Goal: Task Accomplishment & Management: Complete application form

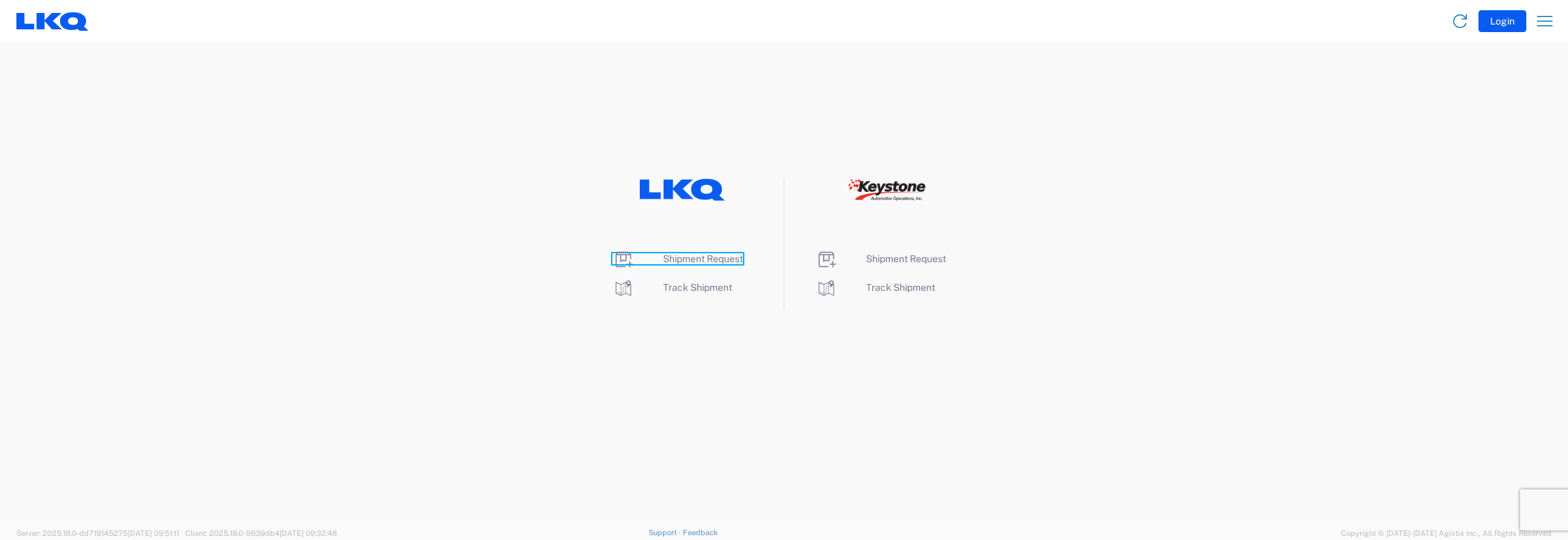
click at [682, 257] on span "Shipment Request" at bounding box center [703, 259] width 80 height 11
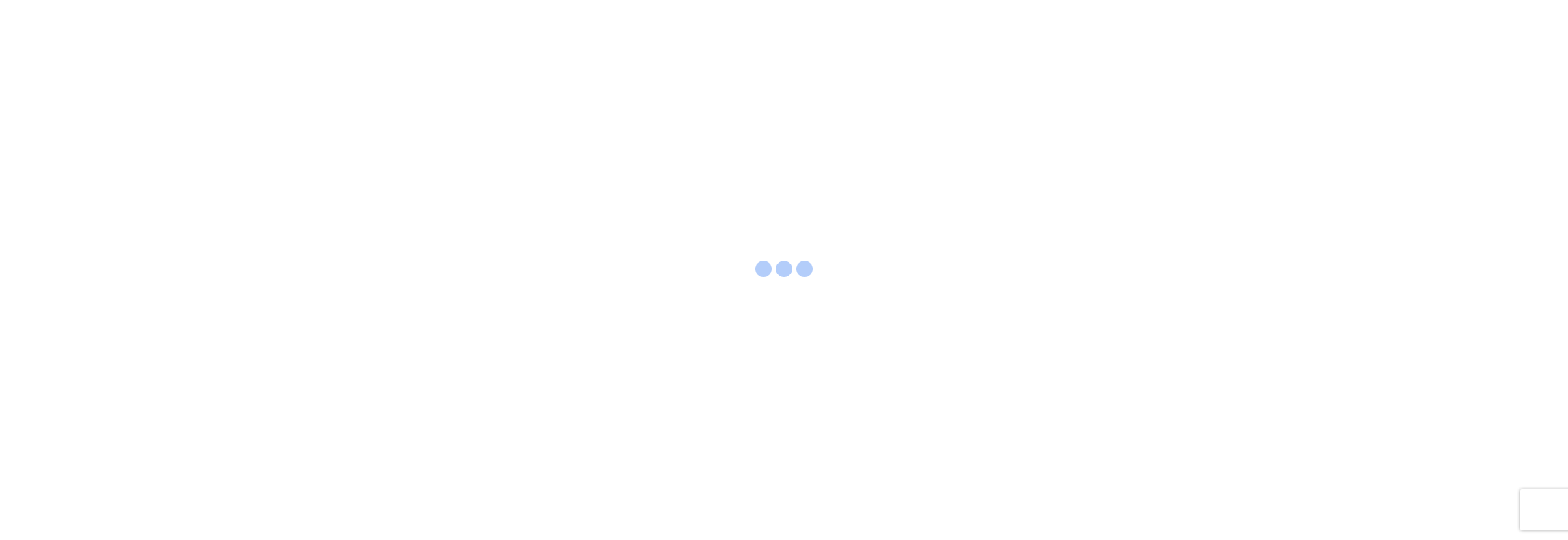
click at [682, 257] on div at bounding box center [784, 270] width 1568 height 540
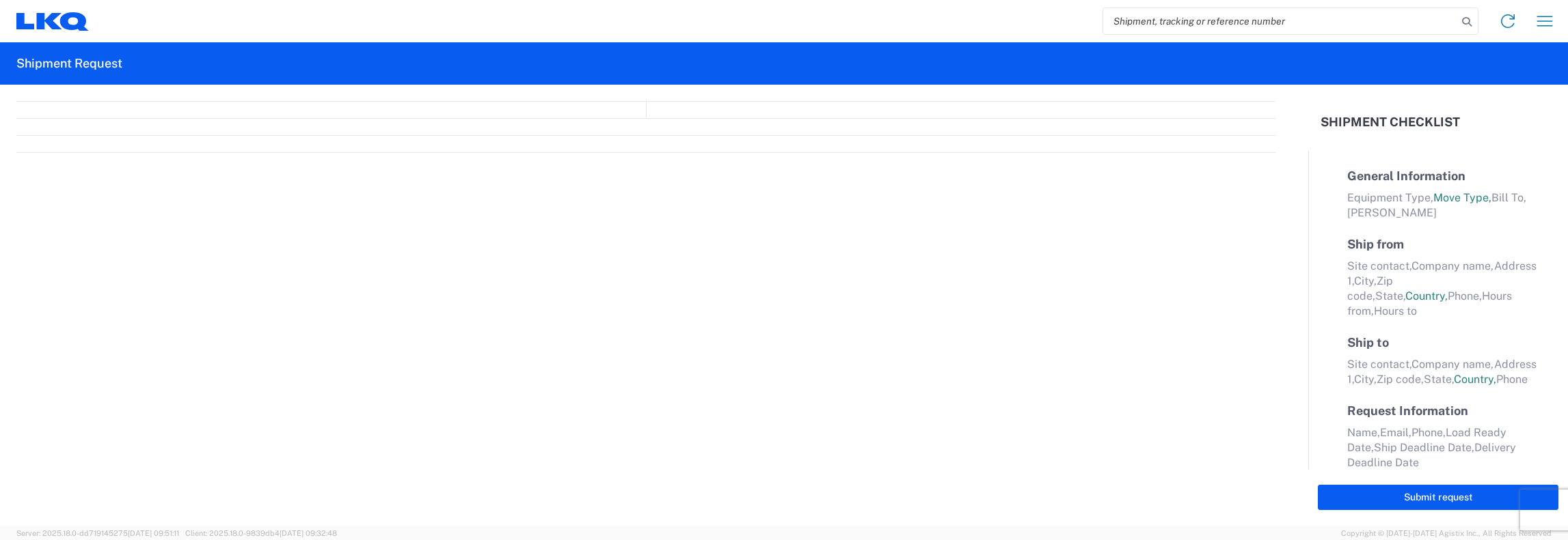
select select "FULL"
select select "LBS"
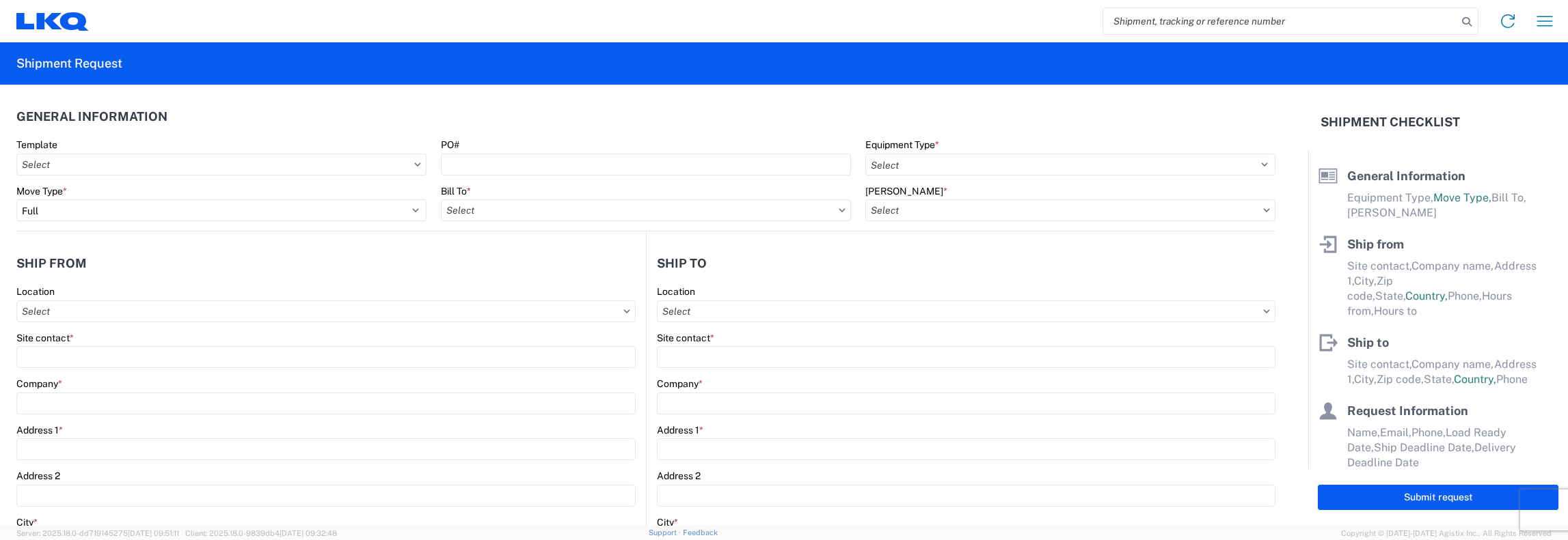
click at [1103, 27] on input "search" at bounding box center [1280, 21] width 354 height 26
type input "55792340"
click at [1462, 22] on icon at bounding box center [1467, 22] width 19 height 19
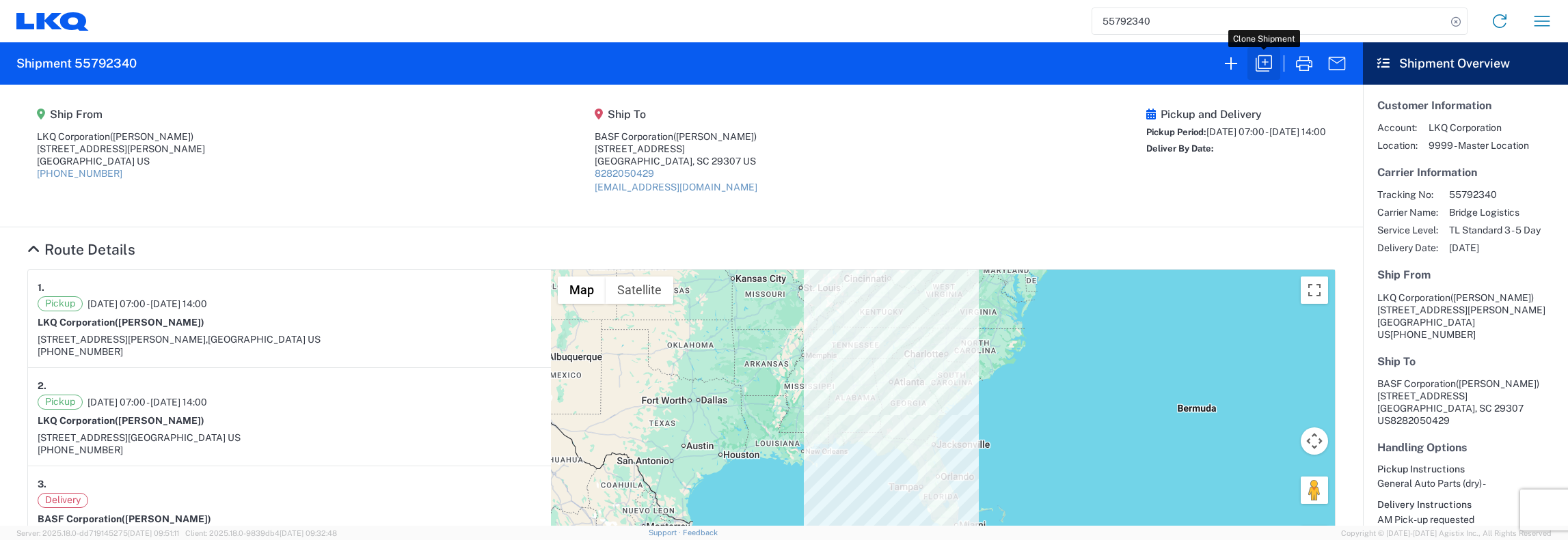
click at [1270, 62] on icon "button" at bounding box center [1263, 63] width 22 height 22
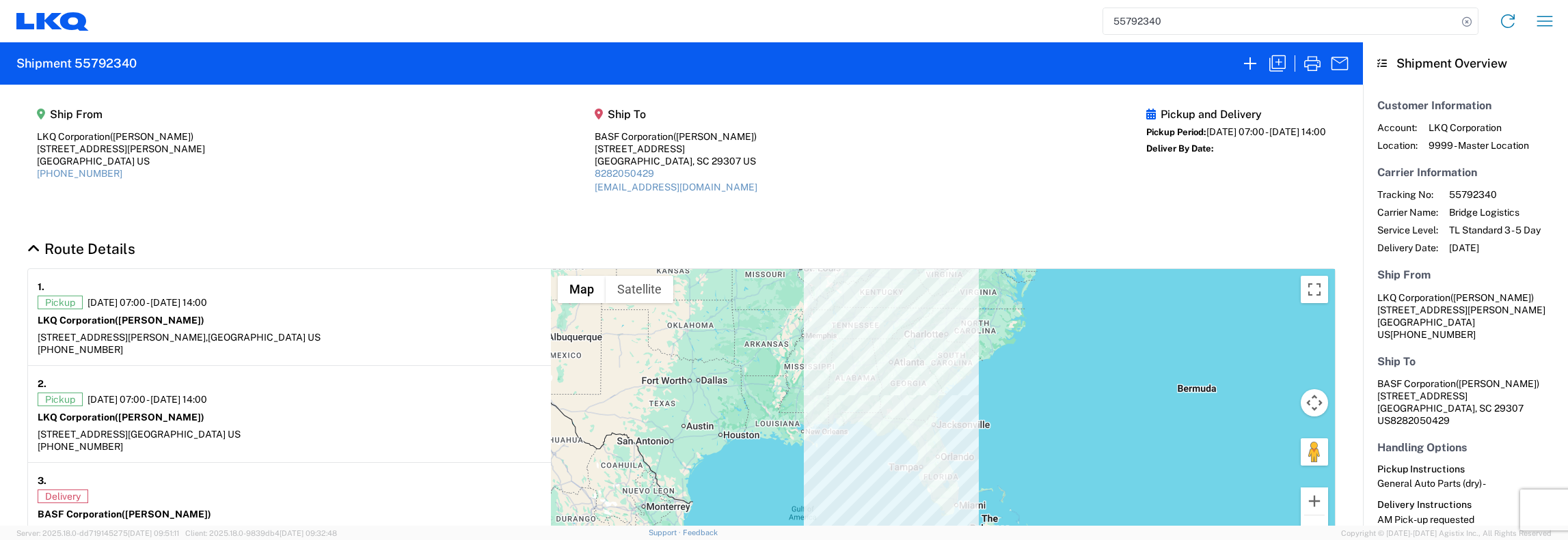
select select "FULL"
select select "US"
select select "LBS"
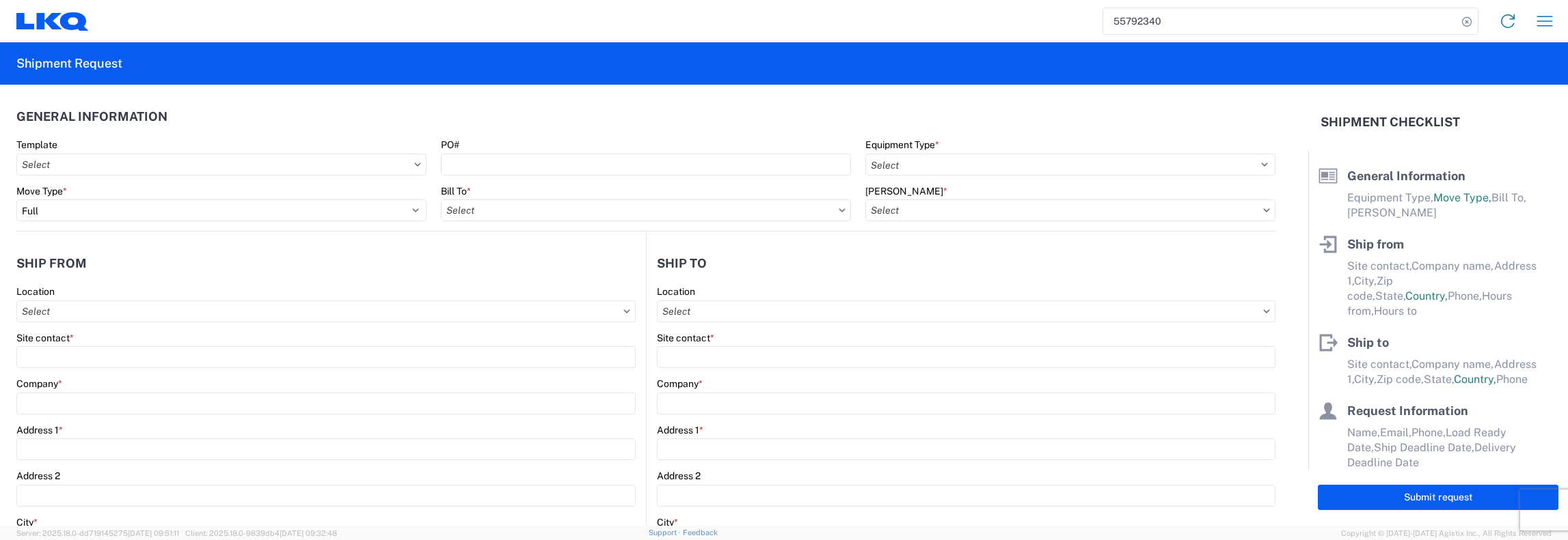
select select "STDV"
type input "[PERSON_NAME]"
type input "LKQ Corporation"
type input "[STREET_ADDRESS][PERSON_NAME]"
type input "[GEOGRAPHIC_DATA]"
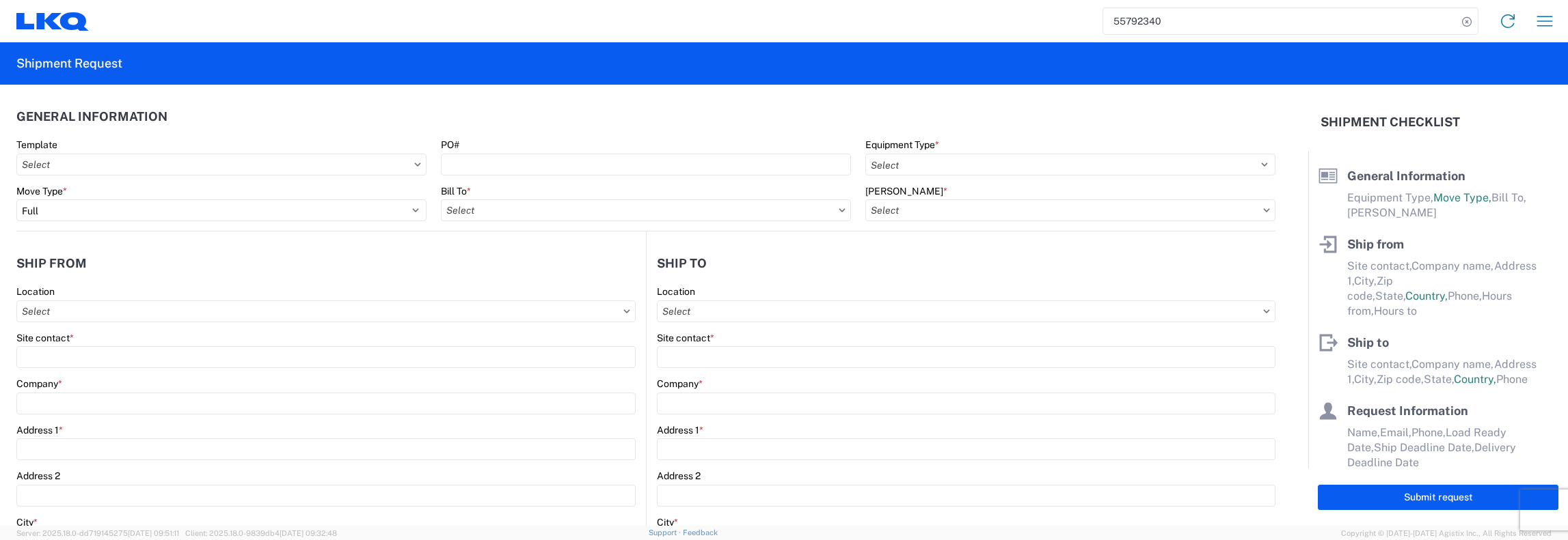
type input "33411"
type input "[PERSON_NAME]"
type input "BASF Corporation"
type input "[STREET_ADDRESS]"
type input "[GEOGRAPHIC_DATA]"
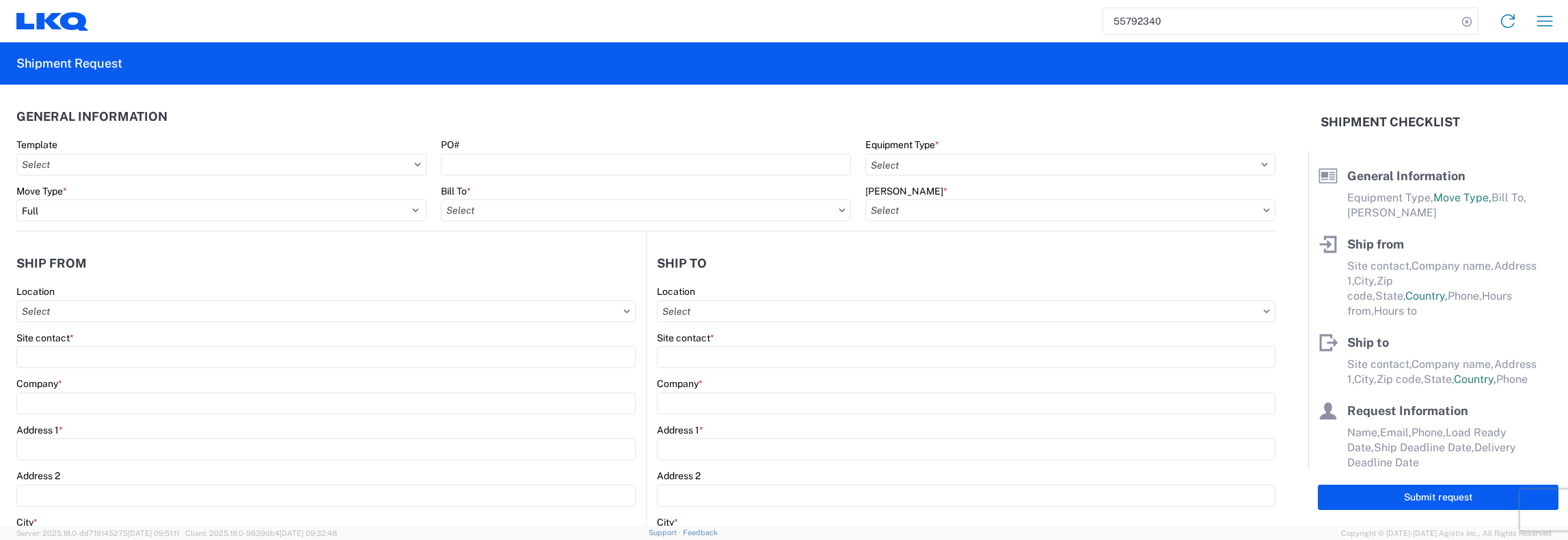
type input "29307"
type input "[EMAIL_ADDRESS][DOMAIN_NAME]"
type input "[PERSON_NAME]"
type input "[EMAIL_ADDRESS][DOMAIN_NAME],[EMAIL_ADDRESS][DOMAIN_NAME]"
type input "[PHONE_NUMBER]"
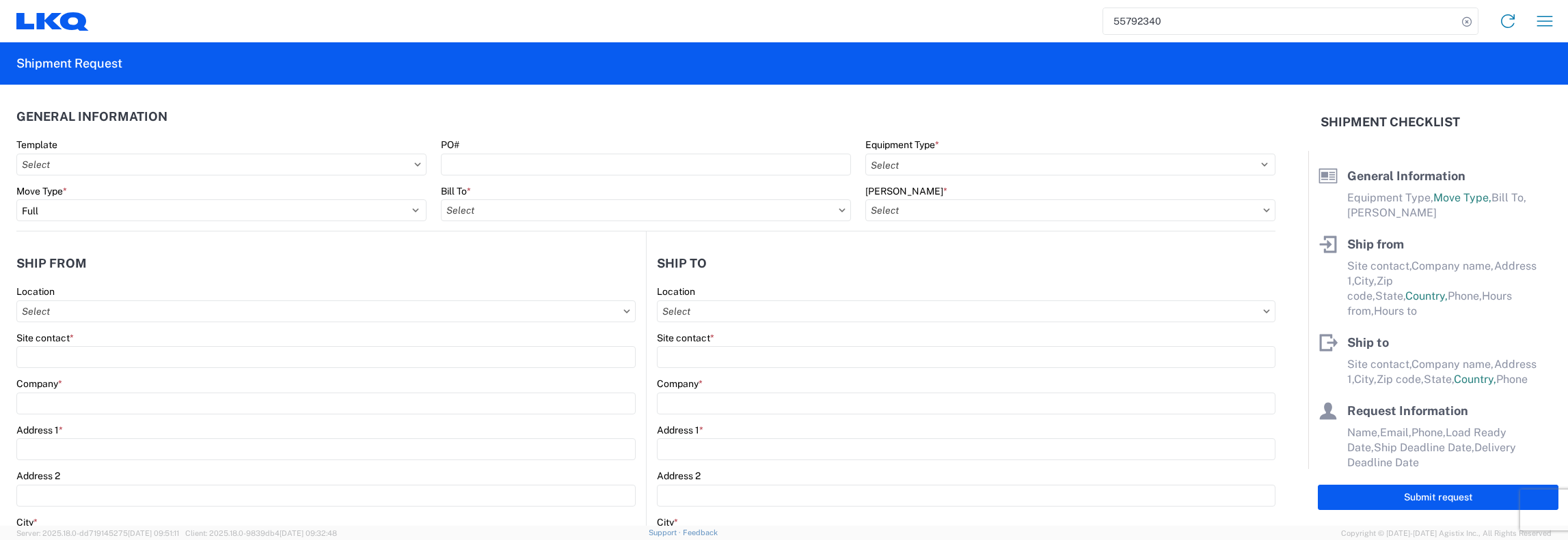
type input "[DATE]"
type textarea "AM Pick-up requested"
type input "15000"
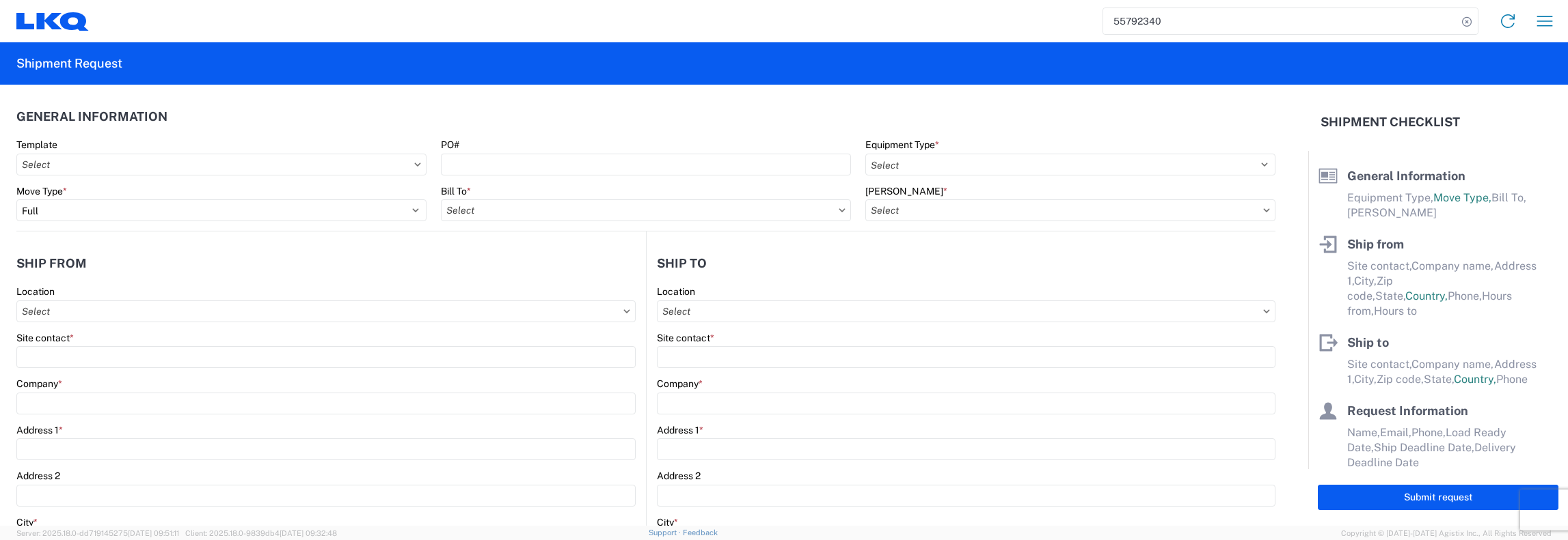
type input "General Auto Parts (dry)"
type input "30"
type input "1"
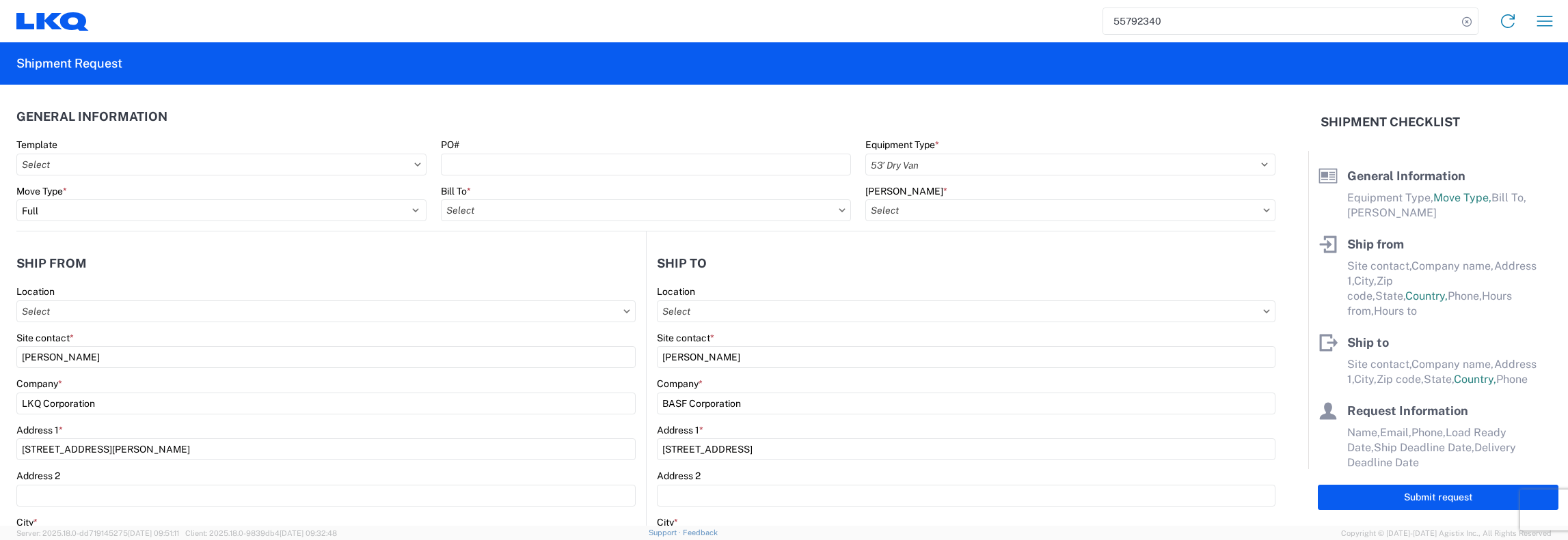
select select "US"
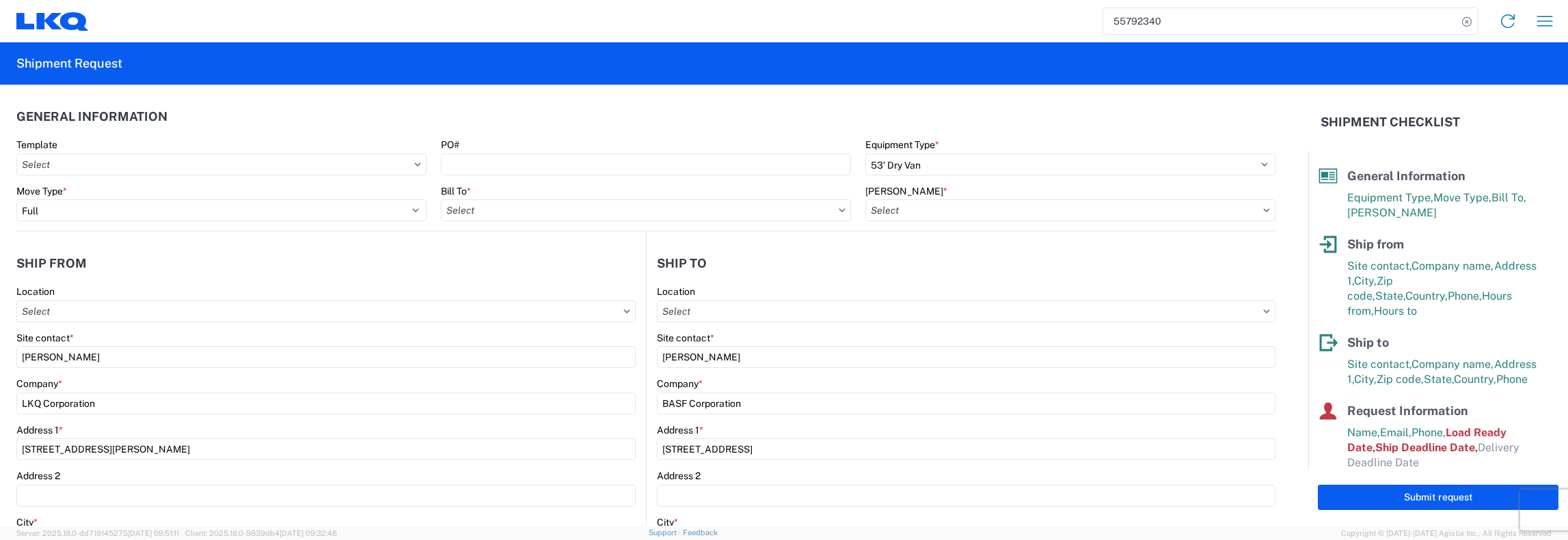
type input "1196 - LKQ ABC Pick Your Part - W [GEOGRAPHIC_DATA] [GEOGRAPHIC_DATA]"
type input "1481-6300-66000-0000 - 1481 Freight Out"
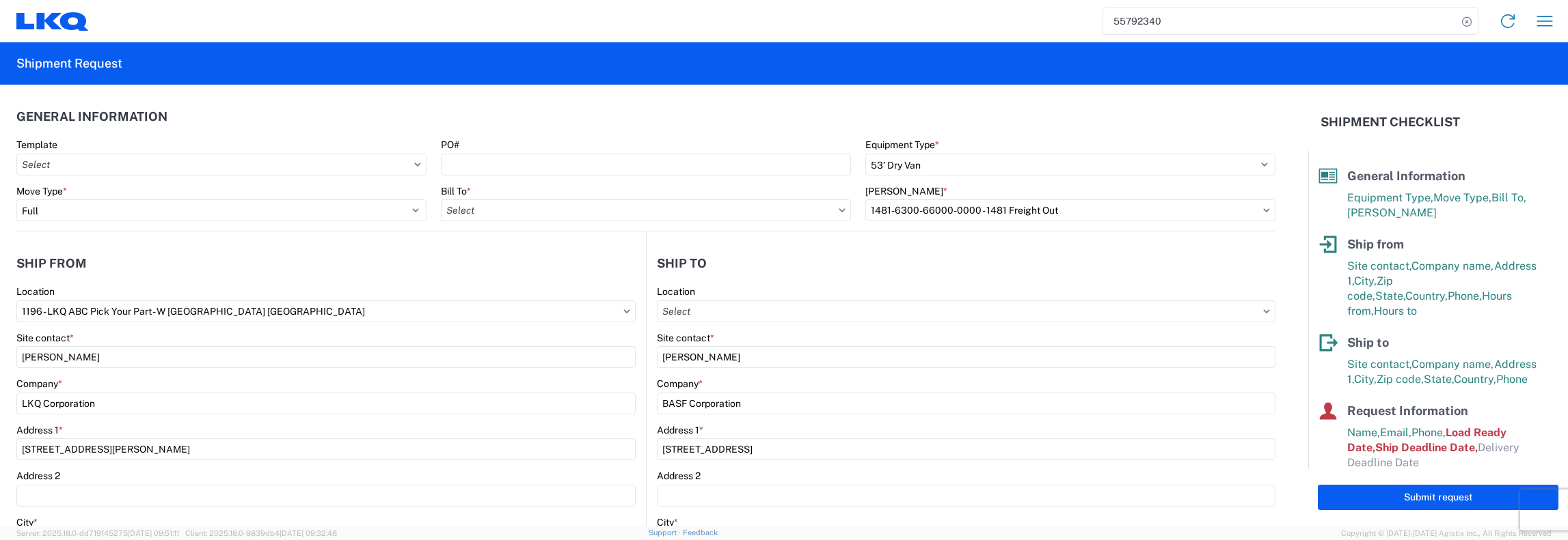
type input "1481 - Precious Metals - Master Mining"
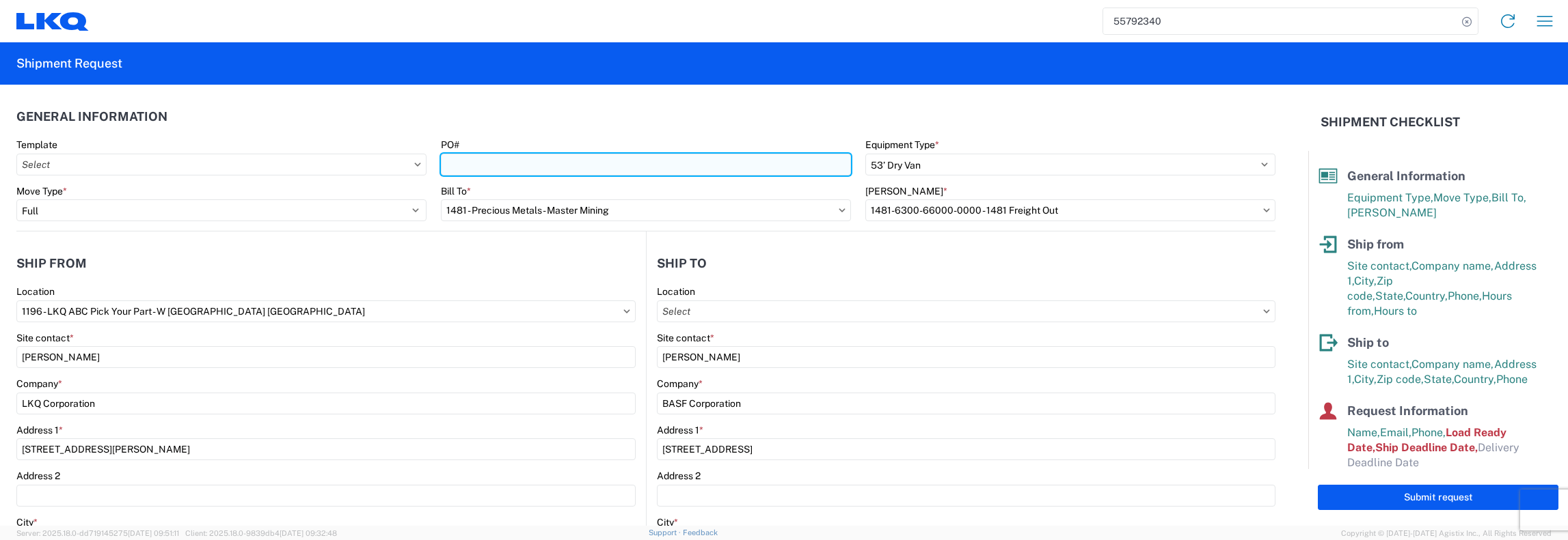
drag, startPoint x: 451, startPoint y: 165, endPoint x: 545, endPoint y: 169, distance: 94.1
click at [451, 166] on input "PO#" at bounding box center [646, 164] width 410 height 22
type input "1196-G001"
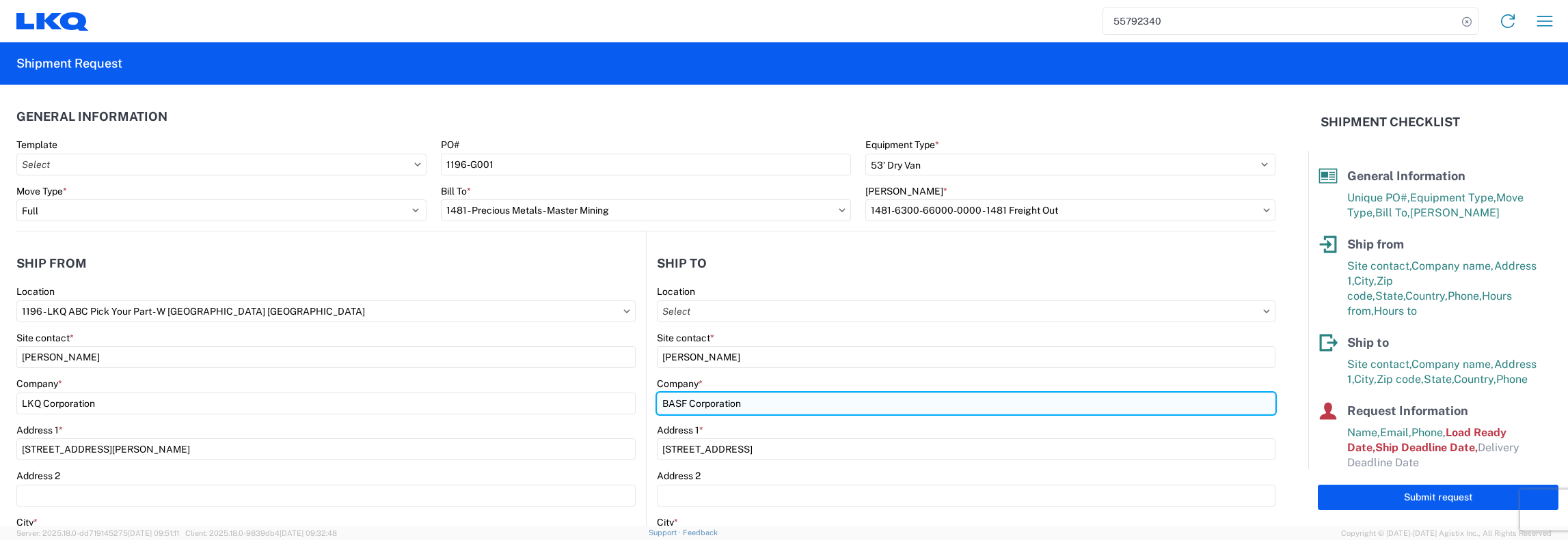
click at [660, 403] on input "BASF Corporation" at bounding box center [966, 403] width 618 height 22
click at [742, 404] on input "BASF Corporation" at bounding box center [966, 403] width 618 height 22
type input "B"
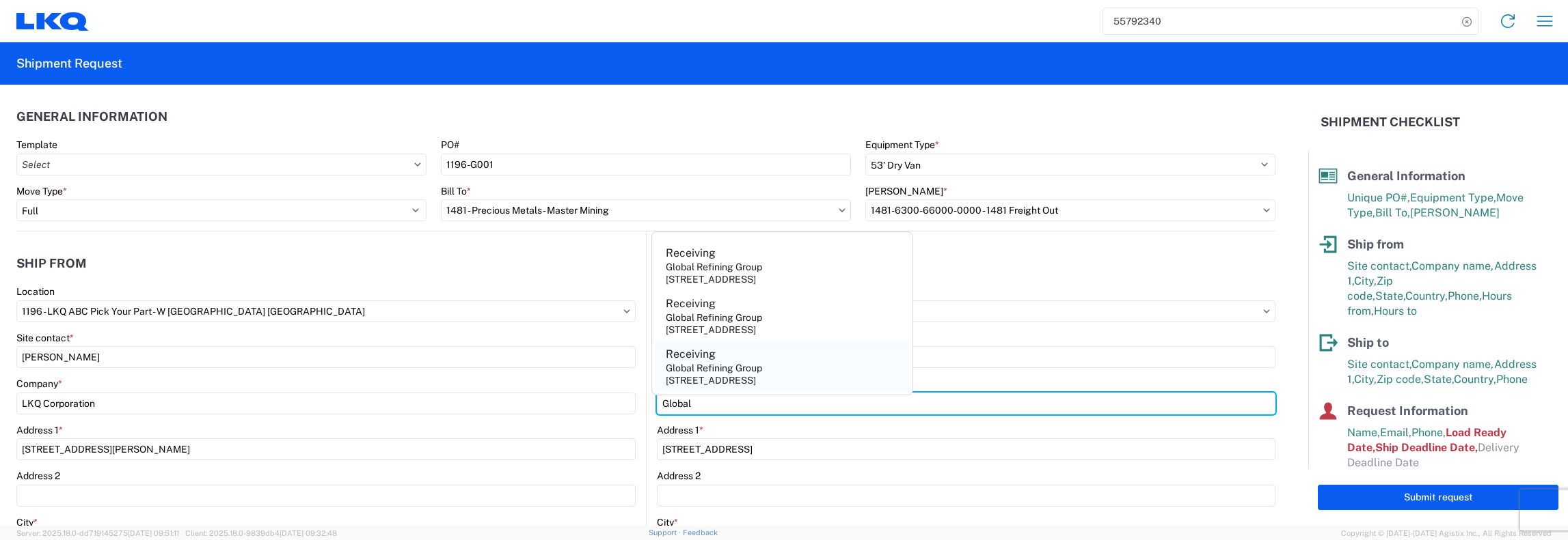
type input "Global Refining Group"
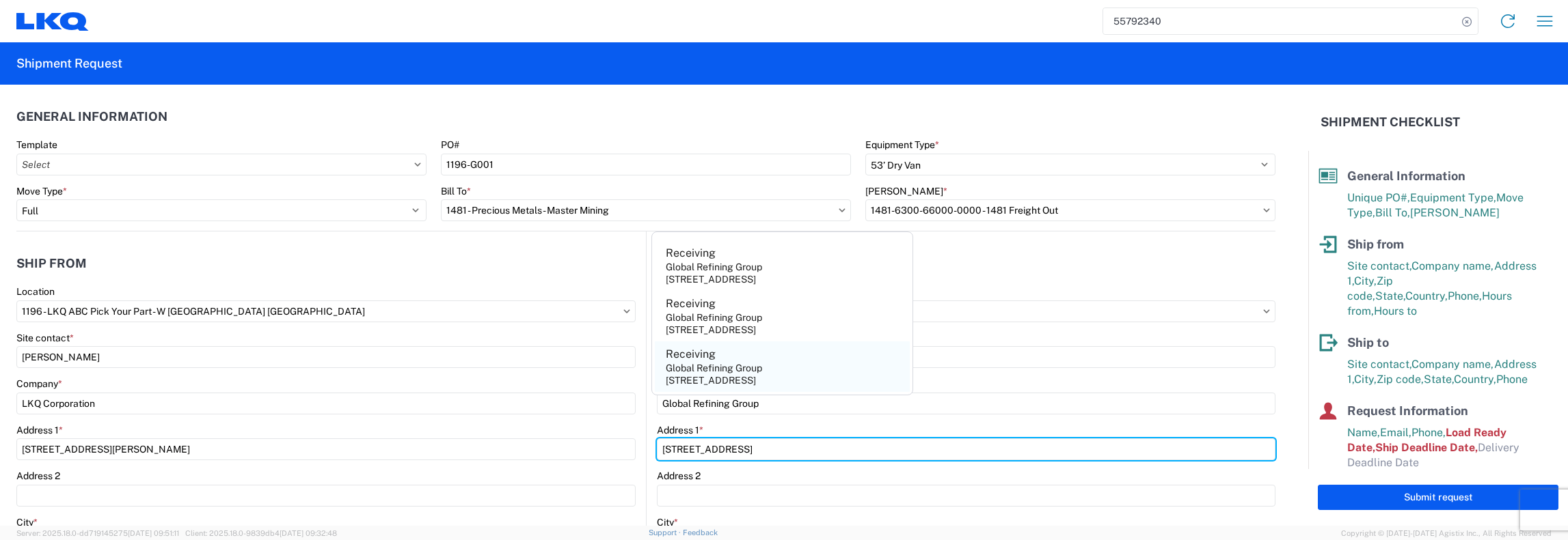
type input "[STREET_ADDRESS]"
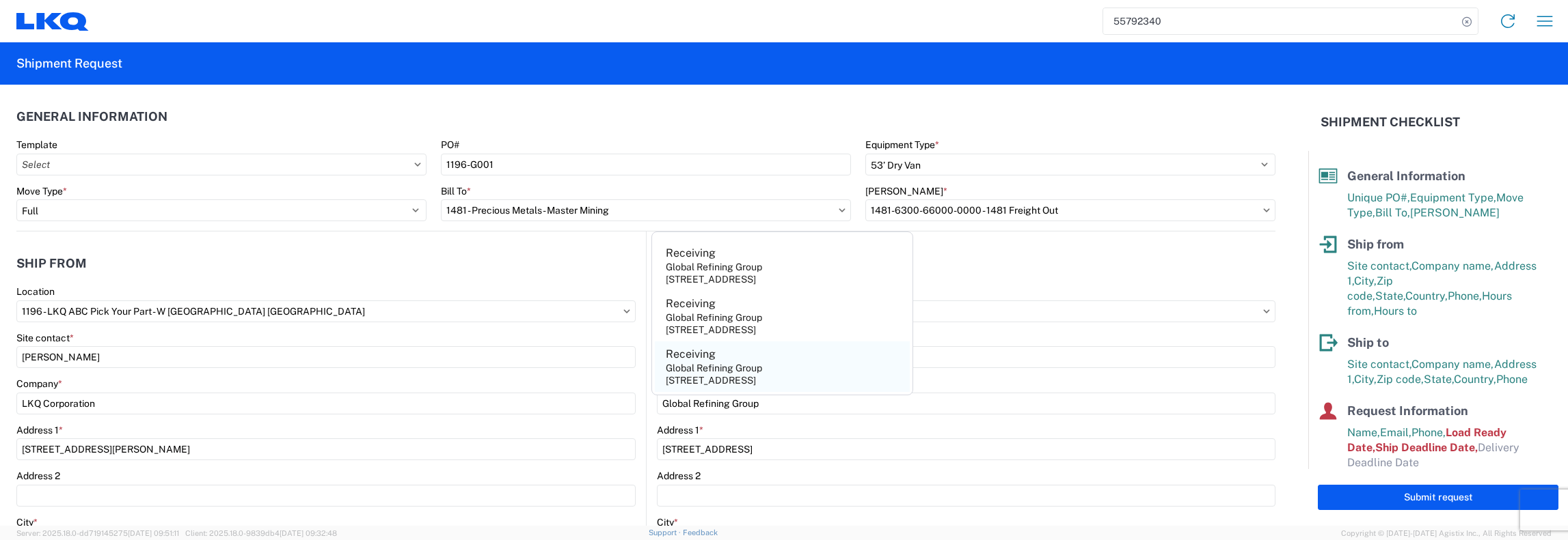
type input "[GEOGRAPHIC_DATA]"
type input "23944"
select select "VA"
type input "[PERSON_NAME][EMAIL_ADDRESS][DOMAIN_NAME]"
type input "Receiving"
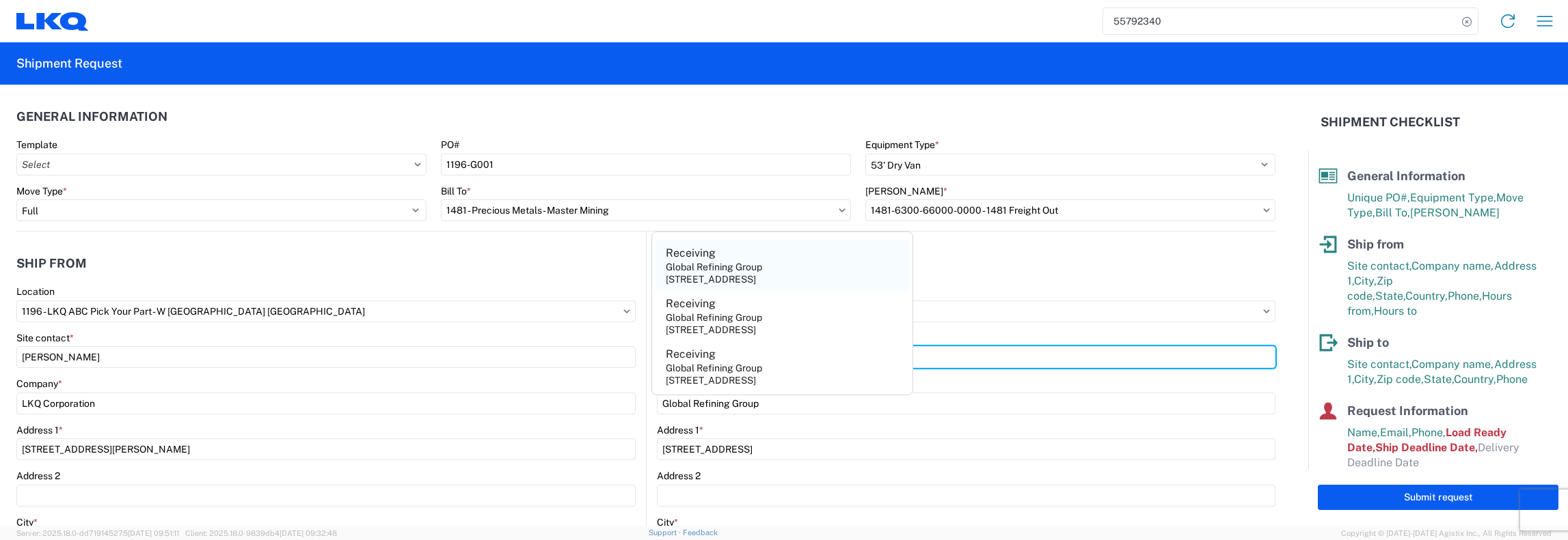
type input "Receiving"
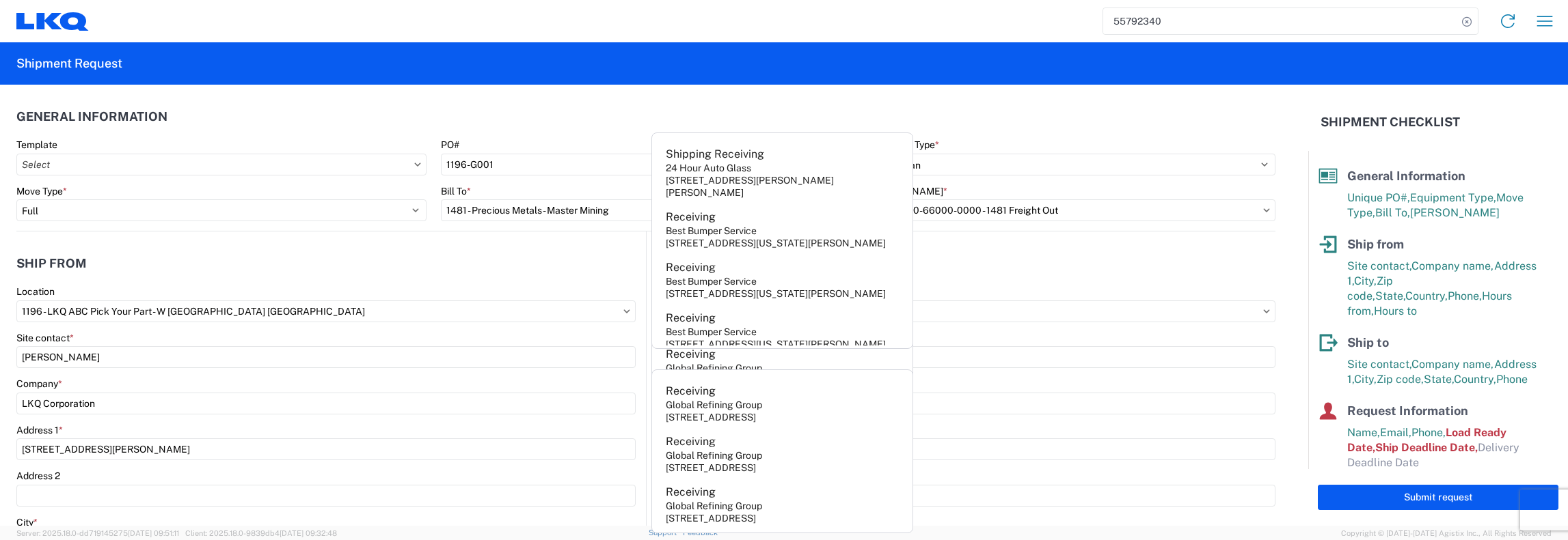
click at [1058, 282] on agx-form-section "Ship to Location Site contact * Receiving Company * Global Refining Group Addre…" at bounding box center [961, 536] width 629 height 576
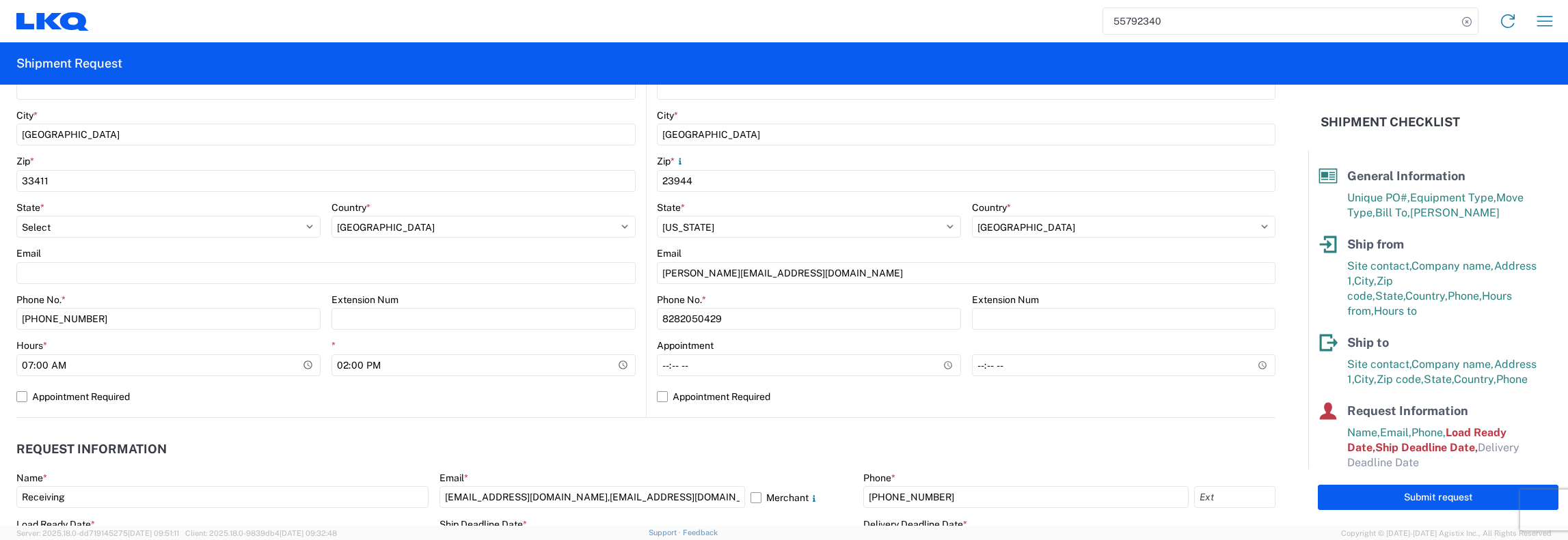
scroll to position [410, 0]
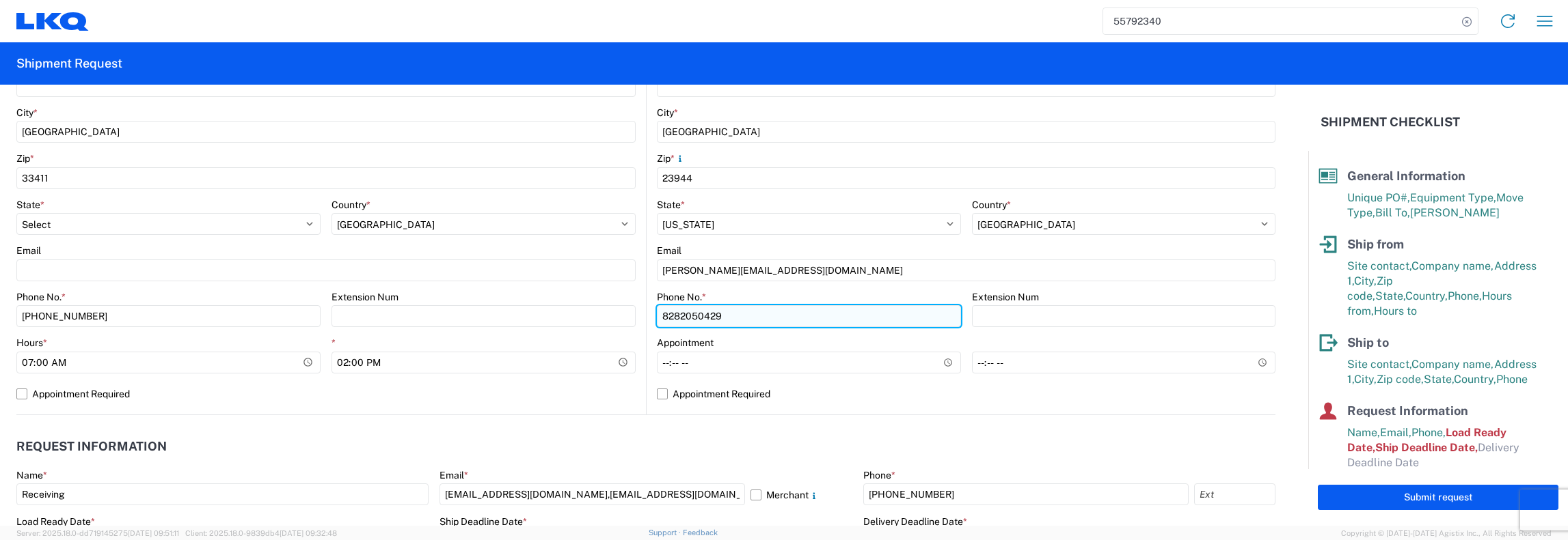
click at [723, 317] on input "8282050429" at bounding box center [809, 316] width 304 height 22
type input "8"
type input "[PHONE_NUMBER]"
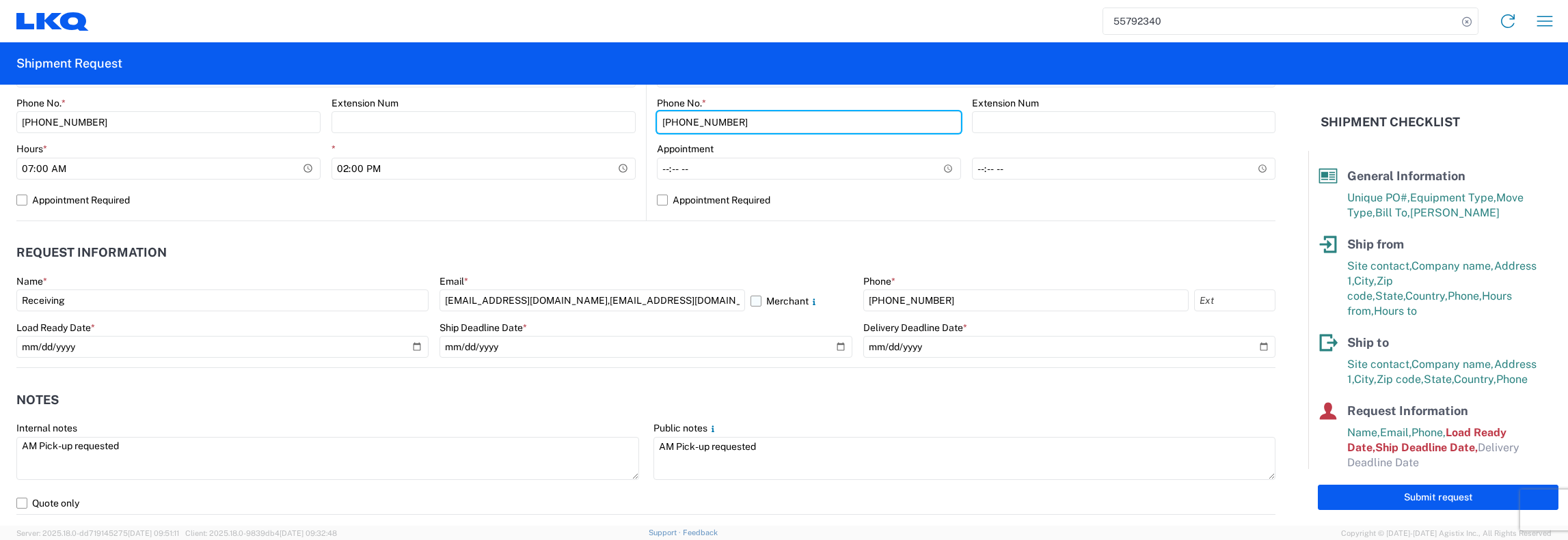
scroll to position [683, 0]
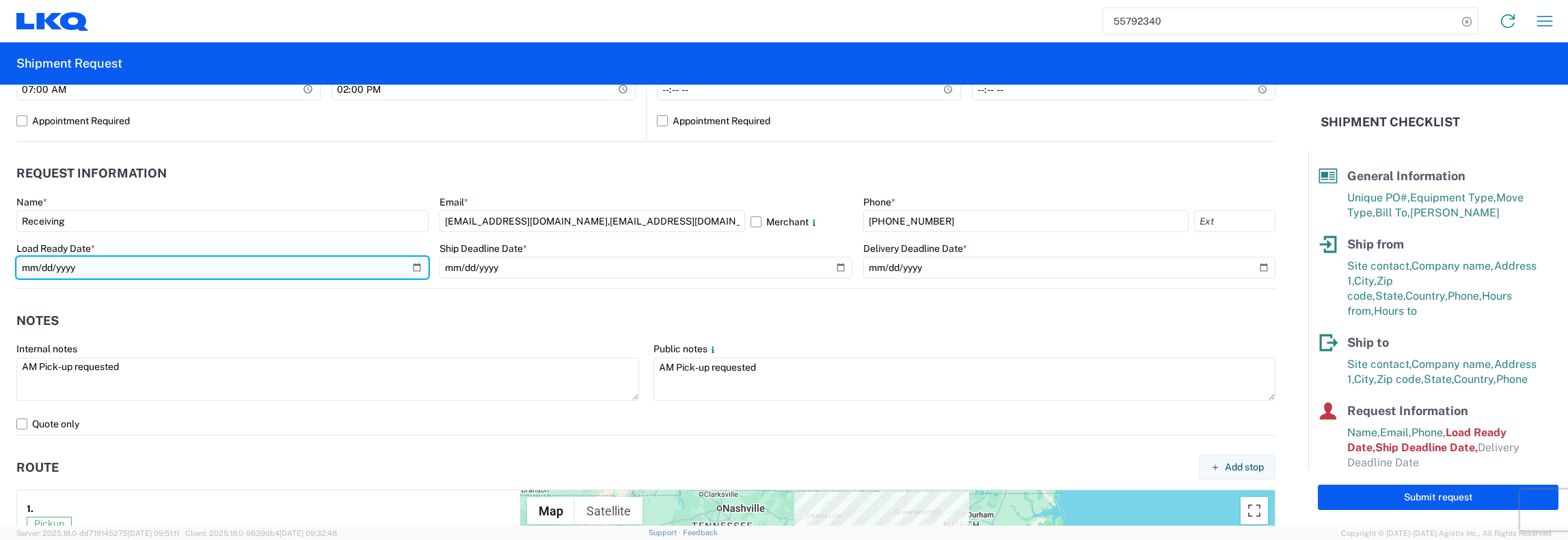
click at [416, 266] on input "[DATE]" at bounding box center [222, 268] width 413 height 22
type input "[DATE]"
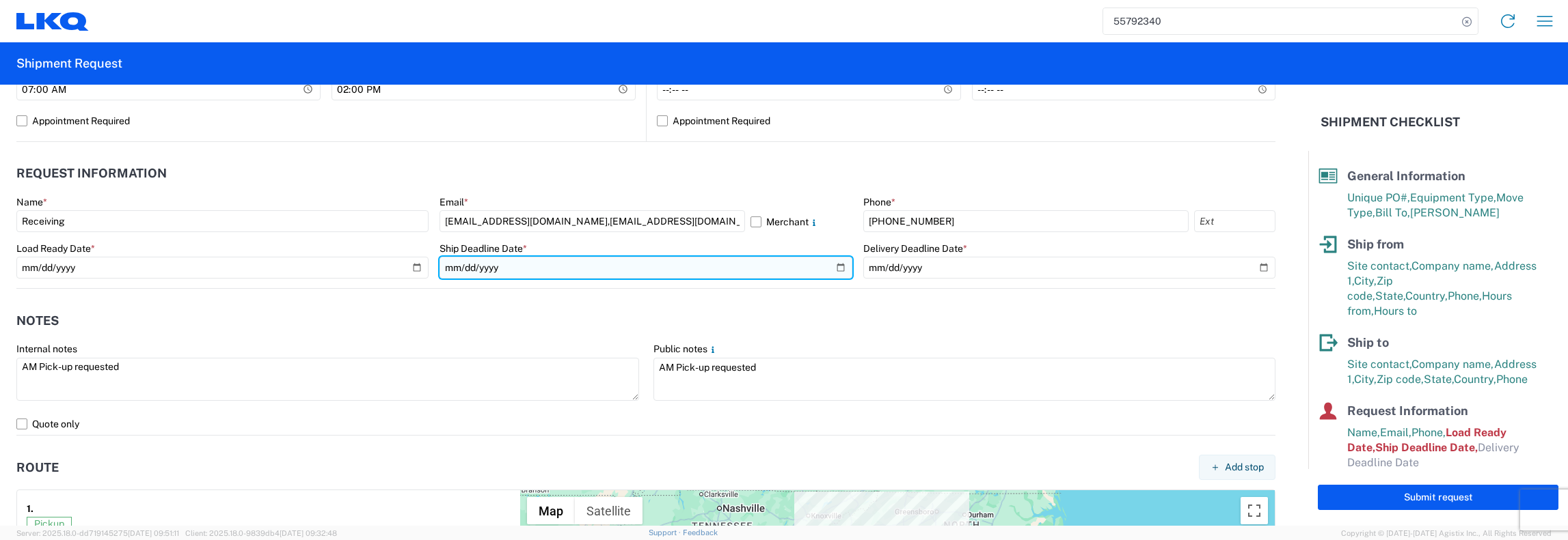
click at [836, 269] on input "[DATE]" at bounding box center [646, 268] width 413 height 22
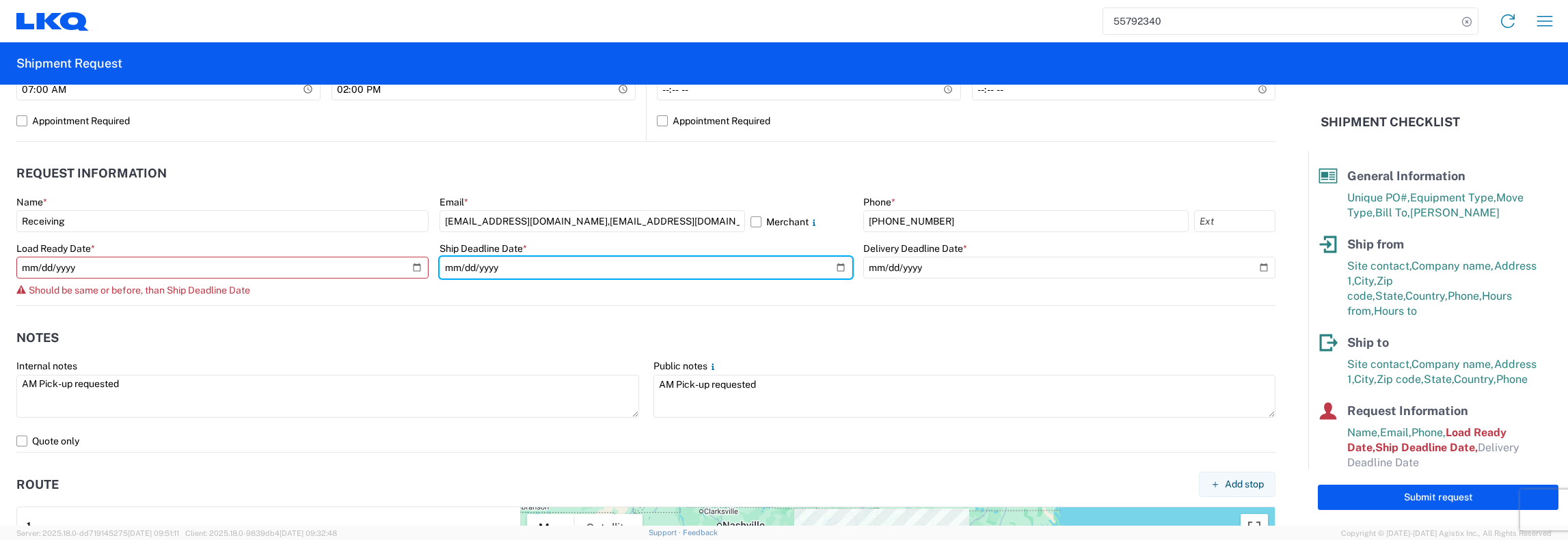
type input "[DATE]"
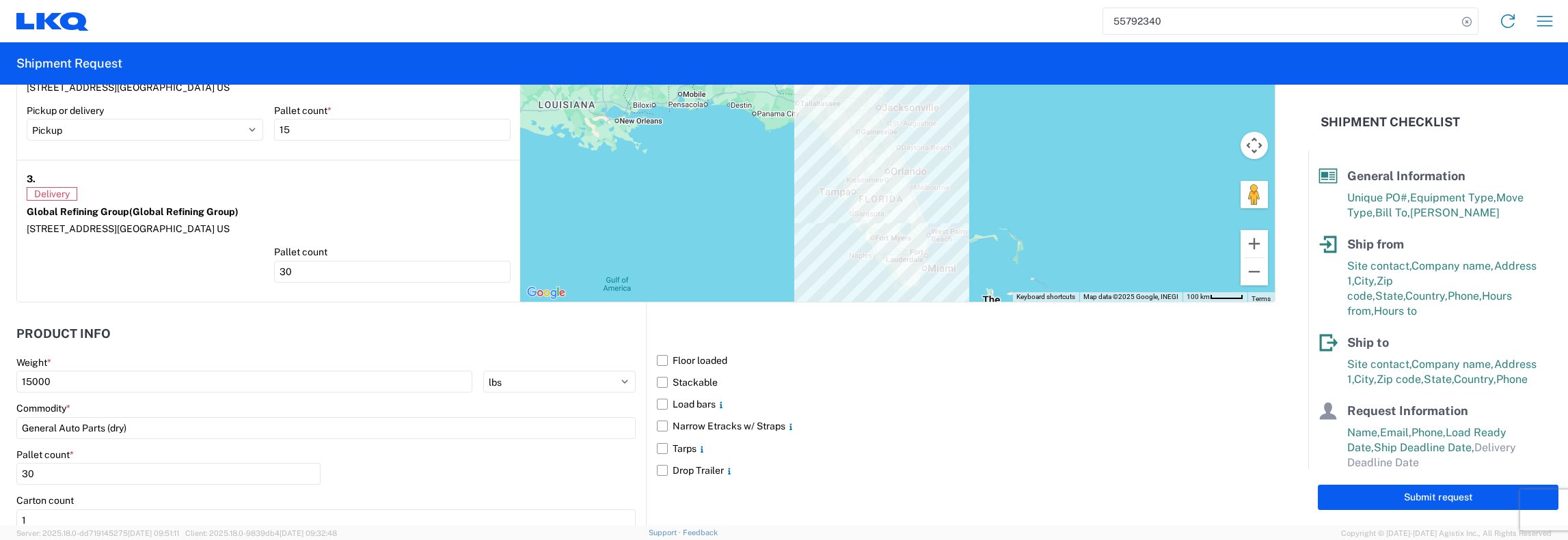
scroll to position [1298, 0]
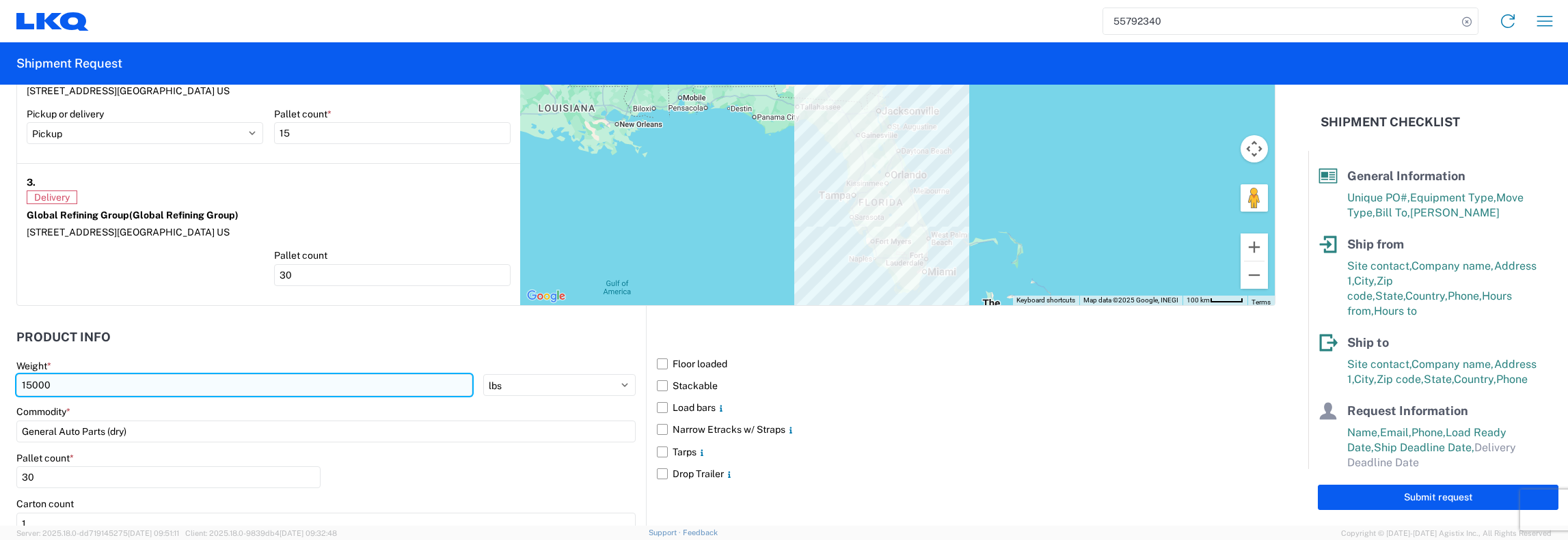
click at [31, 380] on input "15000" at bounding box center [244, 385] width 456 height 22
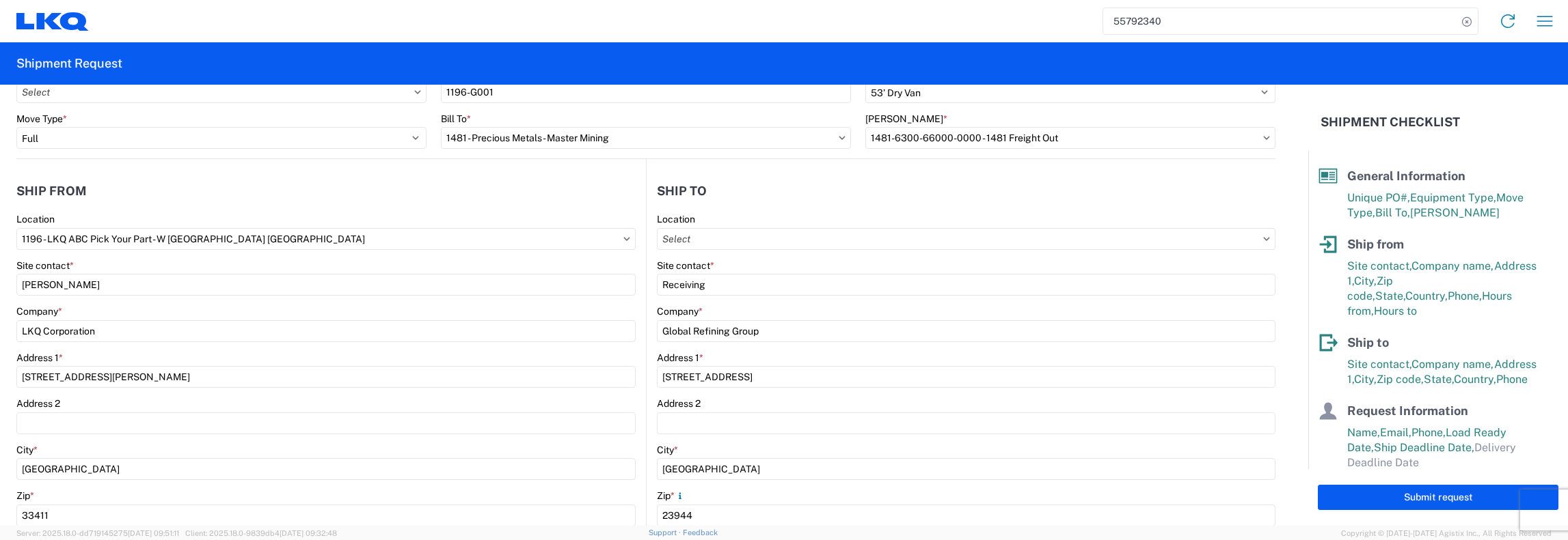
scroll to position [0, 0]
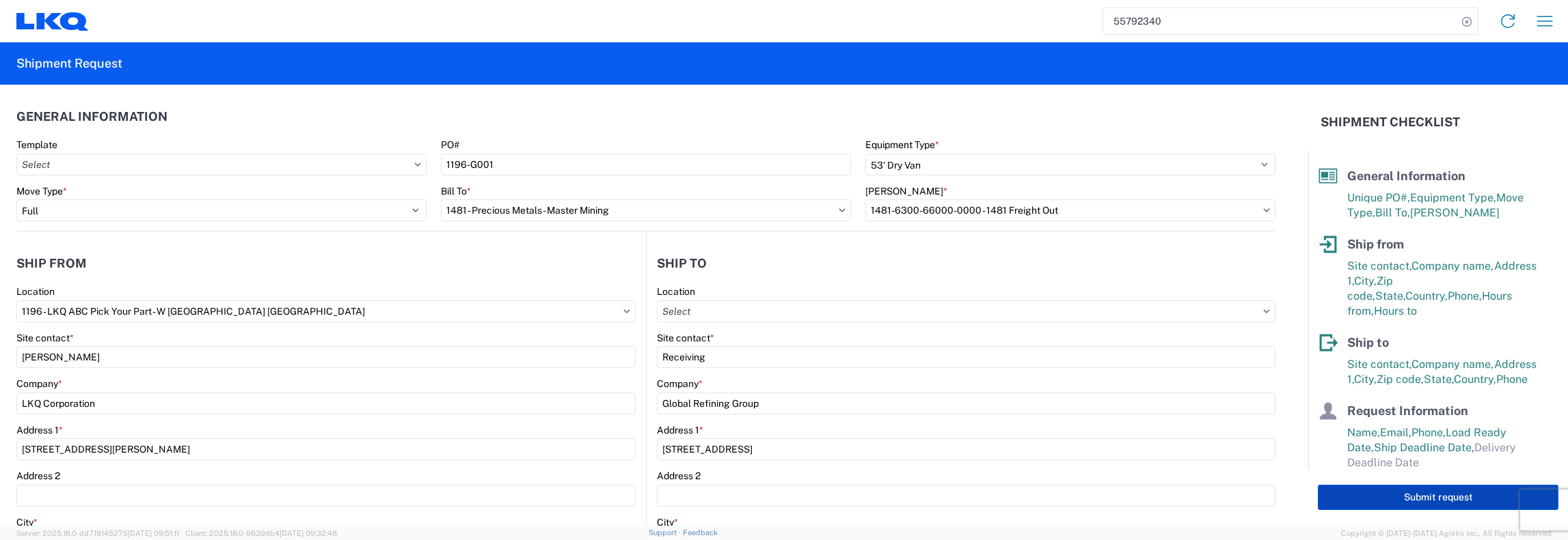
type input "36000"
click at [1426, 501] on button "Submit request" at bounding box center [1438, 497] width 240 height 25
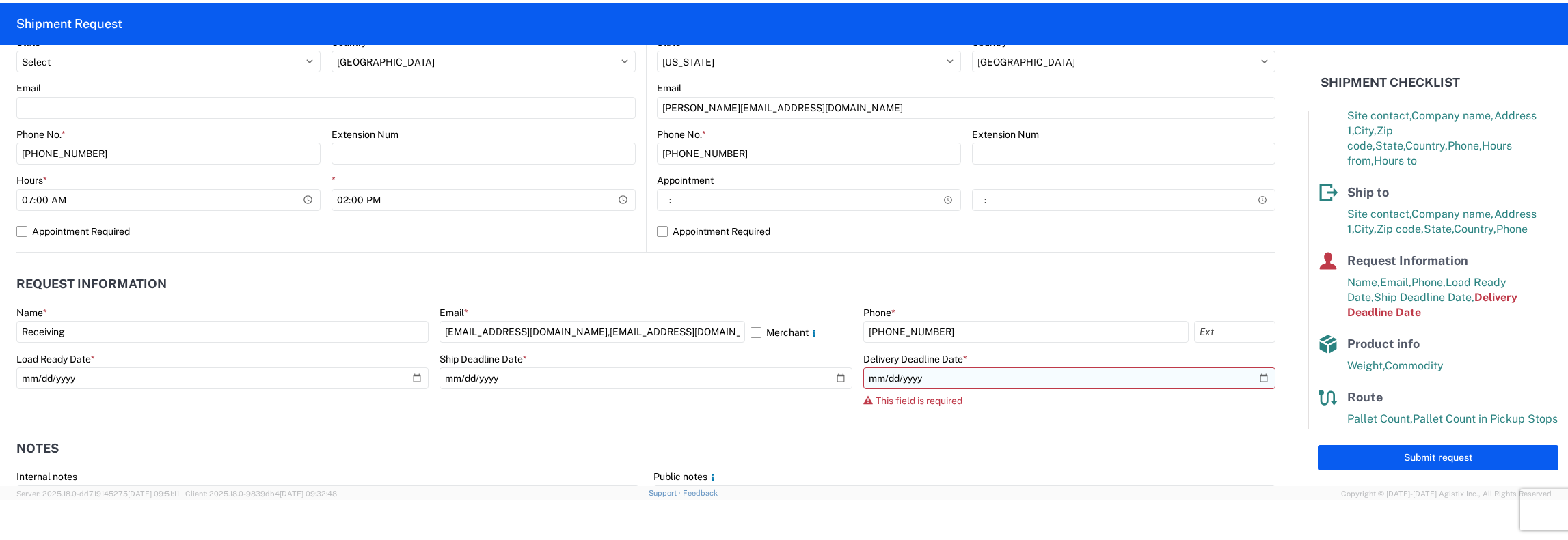
scroll to position [546, 0]
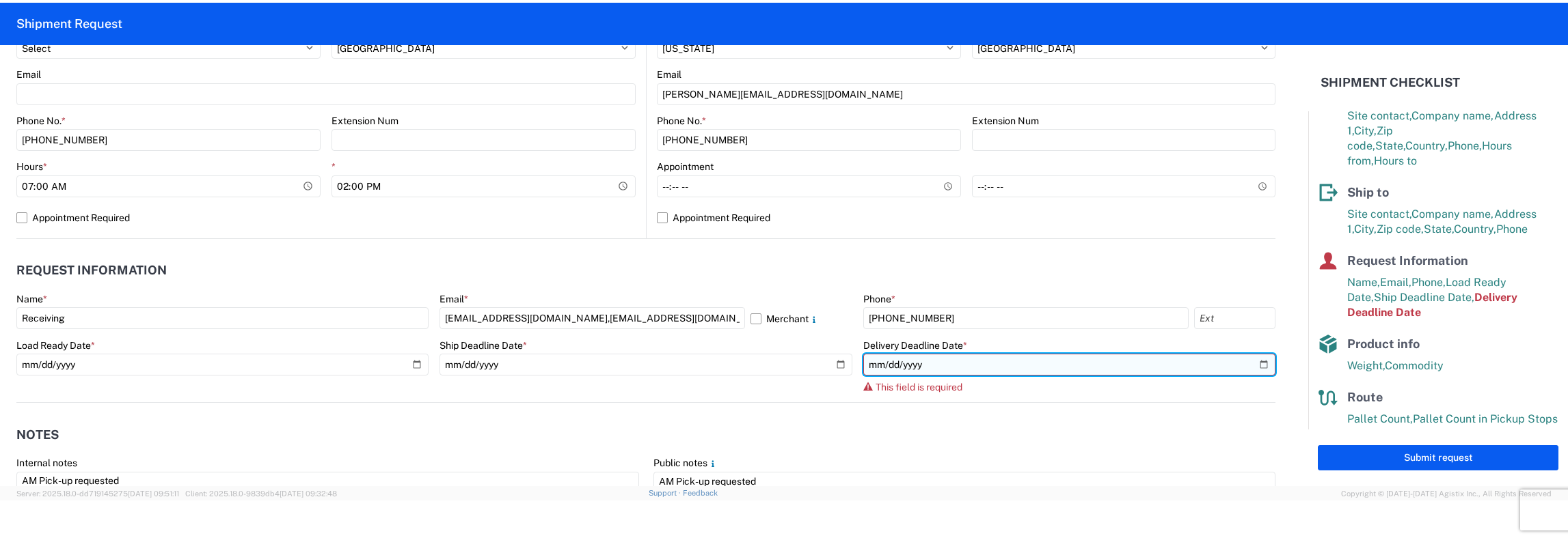
click at [1254, 366] on input "date" at bounding box center [1069, 364] width 413 height 22
type input "[DATE]"
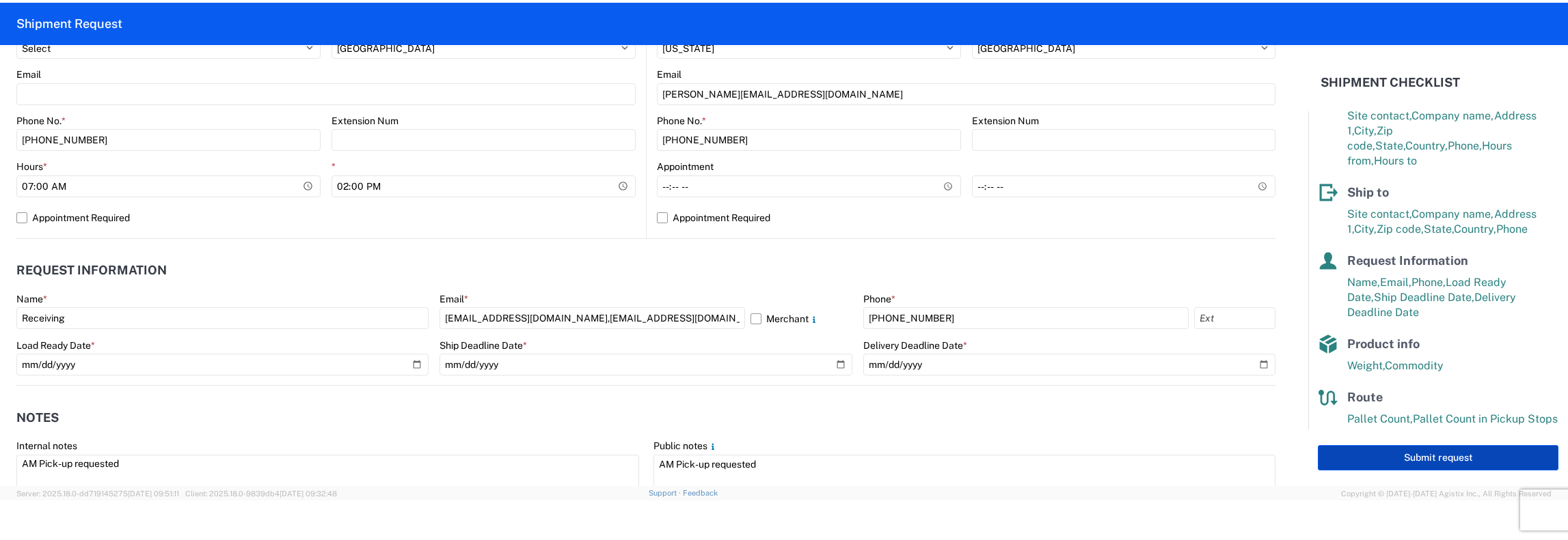
click at [1415, 452] on button "Submit request" at bounding box center [1438, 457] width 240 height 25
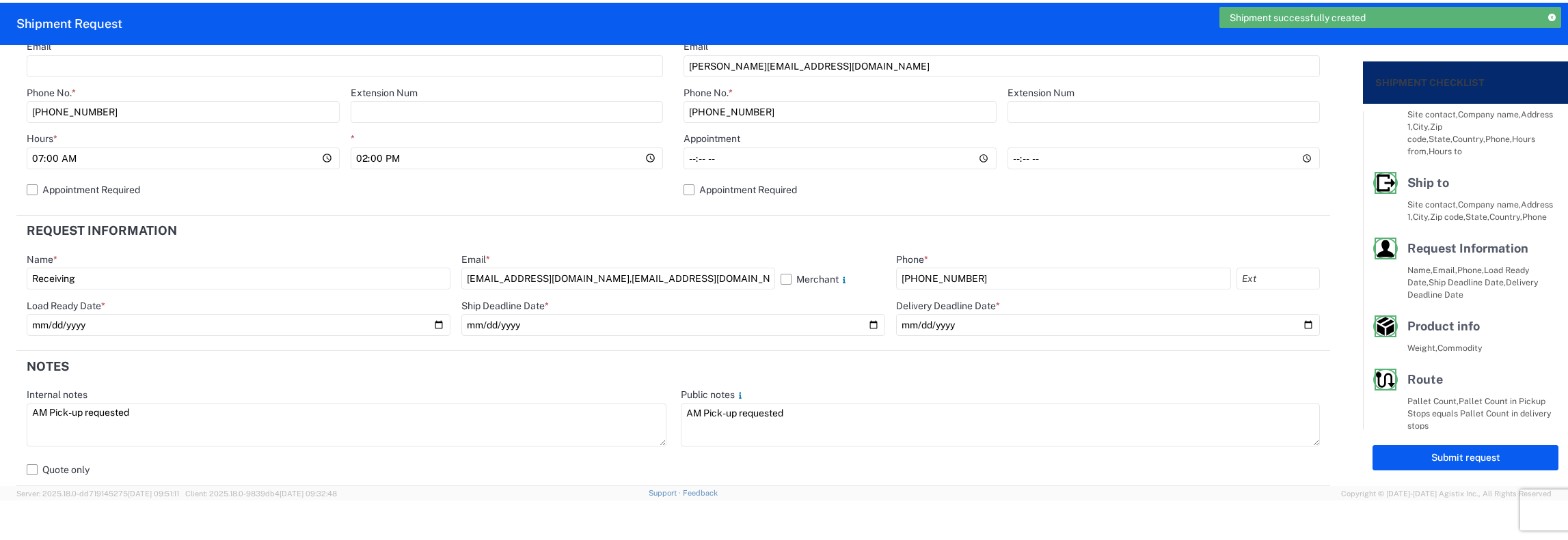
scroll to position [105, 0]
